Goal: Transaction & Acquisition: Obtain resource

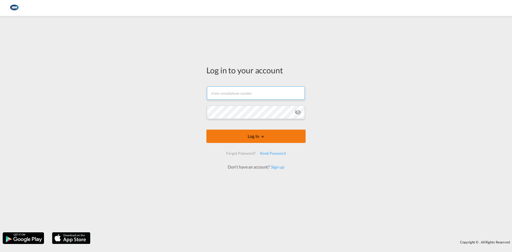
type input "[EMAIL_ADDRESS][DOMAIN_NAME]"
click at [264, 138] on form "[EMAIL_ADDRESS][DOMAIN_NAME] Email field is required Password field is required…" at bounding box center [255, 125] width 99 height 89
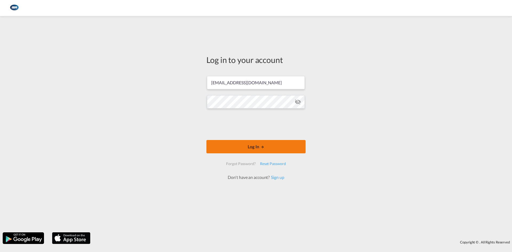
click at [253, 148] on button "Log In" at bounding box center [255, 146] width 99 height 13
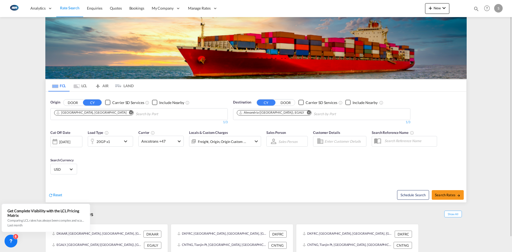
click at [125, 114] on button "Remove" at bounding box center [129, 112] width 8 height 5
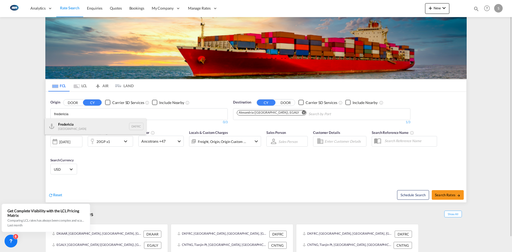
type input "fredericia"
click at [83, 122] on div "Fredericia [GEOGRAPHIC_DATA] DKFRC" at bounding box center [95, 126] width 101 height 16
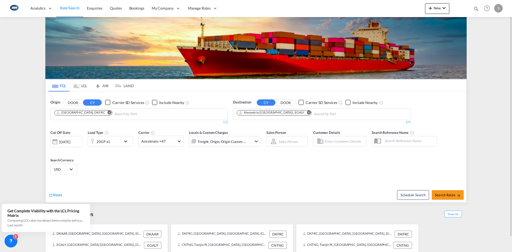
click at [307, 112] on md-icon "Remove" at bounding box center [309, 112] width 4 height 4
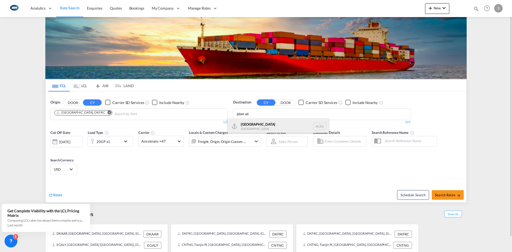
type input "jebel ali"
click at [254, 126] on div "[GEOGRAPHIC_DATA] [GEOGRAPHIC_DATA]" at bounding box center [277, 126] width 101 height 16
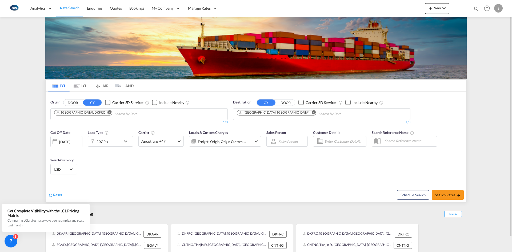
click at [122, 141] on md-icon "icon-chevron-down" at bounding box center [126, 141] width 9 height 6
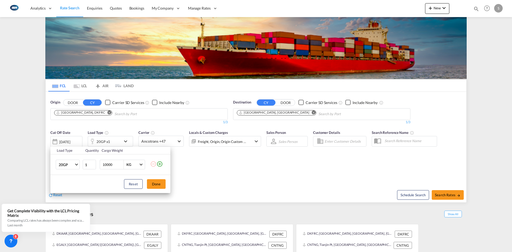
click at [78, 159] on td "20GP 20GP 40GP 40HC 45HC 20RE 40RE 40HR 20OT 40OT 20FR 40FR 40NR 20NR 45S 20TK …" at bounding box center [66, 164] width 32 height 21
click at [78, 162] on md-select-value "20GP" at bounding box center [68, 164] width 21 height 9
click at [75, 176] on md-option "20FR" at bounding box center [72, 173] width 36 height 13
click at [158, 182] on button "Done" at bounding box center [156, 184] width 19 height 10
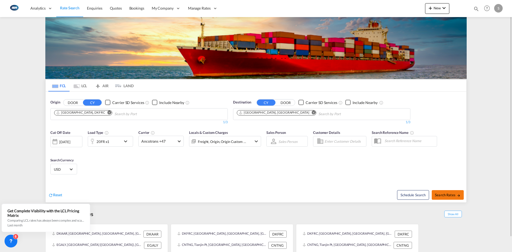
click at [450, 193] on span "Search Rates" at bounding box center [448, 195] width 26 height 4
type input "DKFRC to AEJEA / [DATE]"
